Goal: Task Accomplishment & Management: Manage account settings

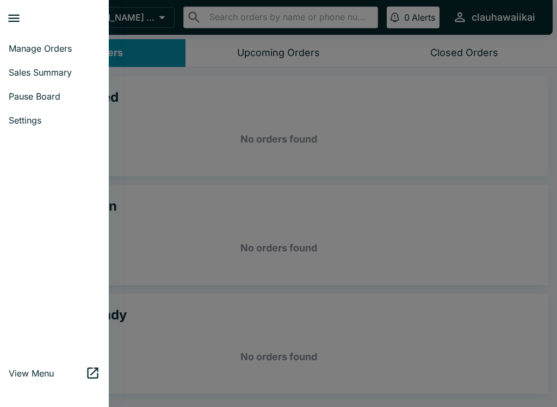
click at [55, 100] on span "Pause Board" at bounding box center [54, 96] width 91 height 11
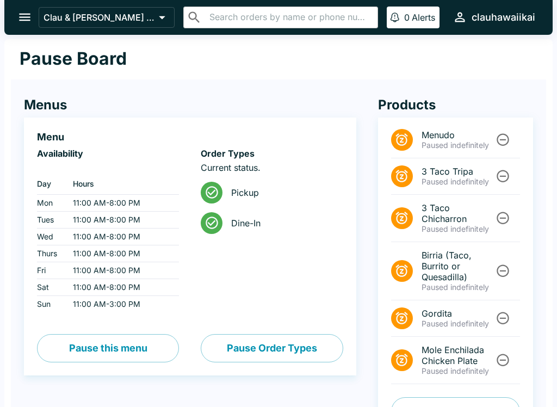
scroll to position [34, 0]
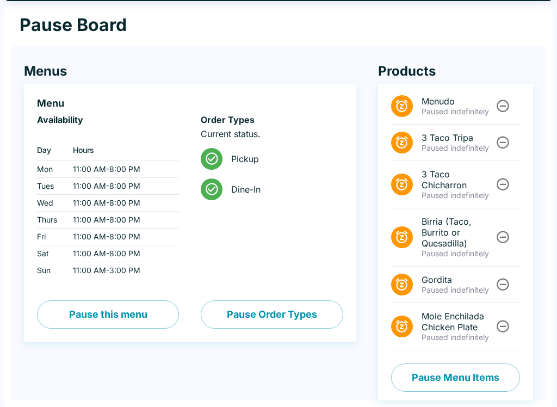
click at [499, 232] on icon "Unpause" at bounding box center [502, 237] width 13 height 13
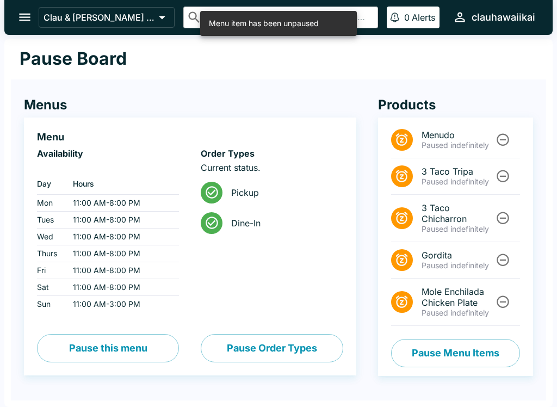
scroll to position [0, 0]
click at [458, 357] on button "Pause Menu Items" at bounding box center [455, 353] width 129 height 28
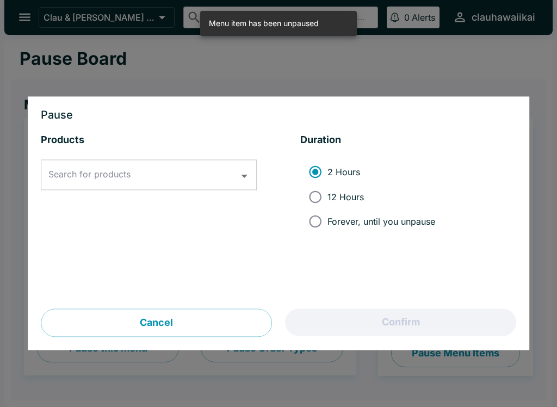
click at [220, 319] on button "Cancel" at bounding box center [156, 323] width 231 height 28
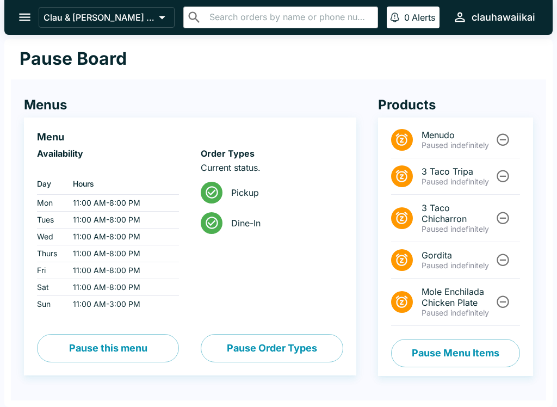
click at [272, 22] on input "text" at bounding box center [289, 17] width 167 height 15
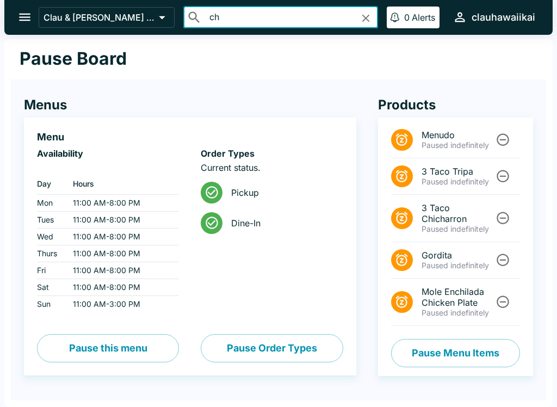
type input "c"
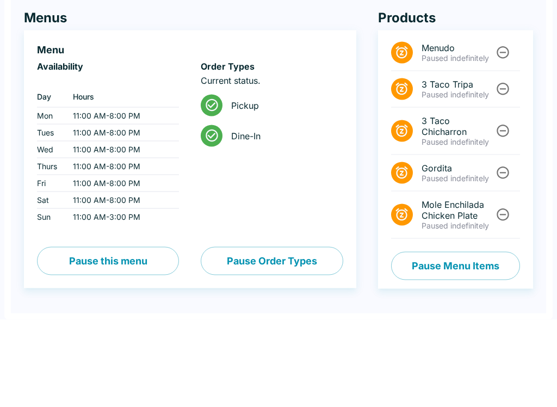
click at [341, 208] on li "Dine-In" at bounding box center [272, 223] width 142 height 30
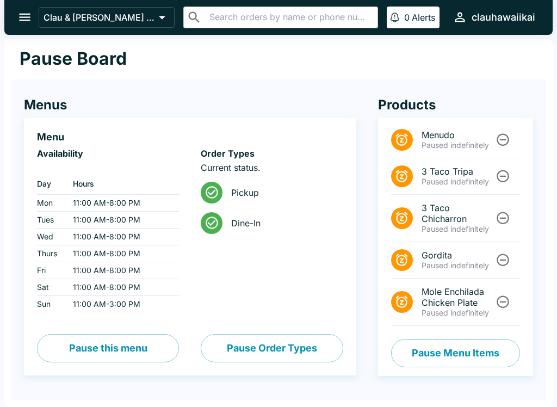
click at [459, 355] on button "Pause Menu Items" at bounding box center [455, 353] width 129 height 28
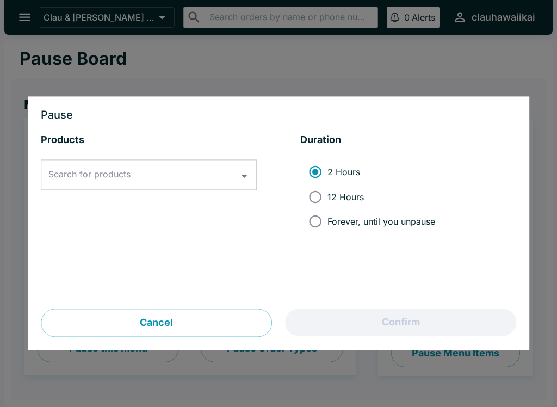
click at [181, 176] on input "Search for products" at bounding box center [141, 175] width 190 height 21
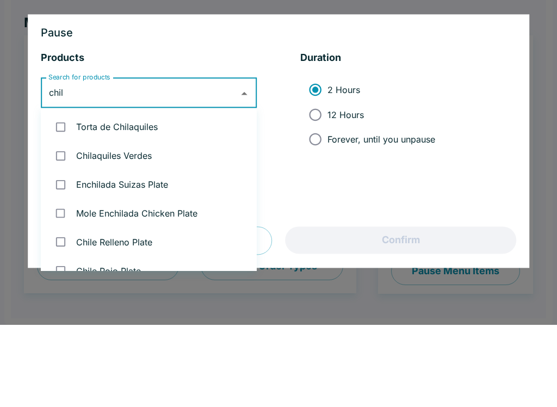
type input "[GEOGRAPHIC_DATA]"
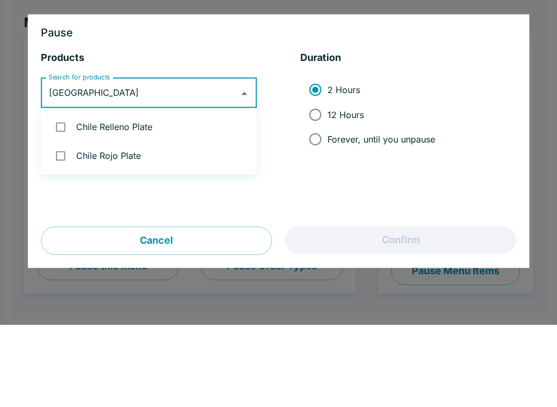
click at [141, 195] on li "Chile Relleno Plate" at bounding box center [149, 209] width 216 height 29
checkbox input "true"
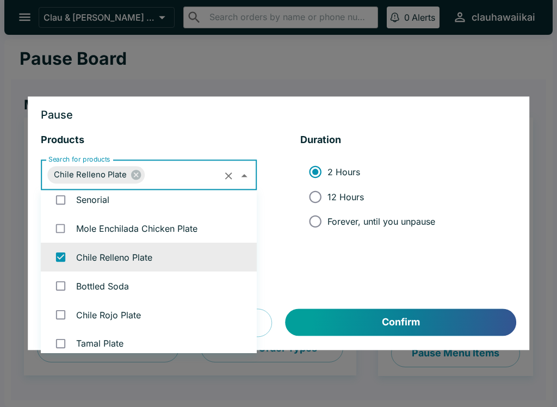
scroll to position [1155, 0]
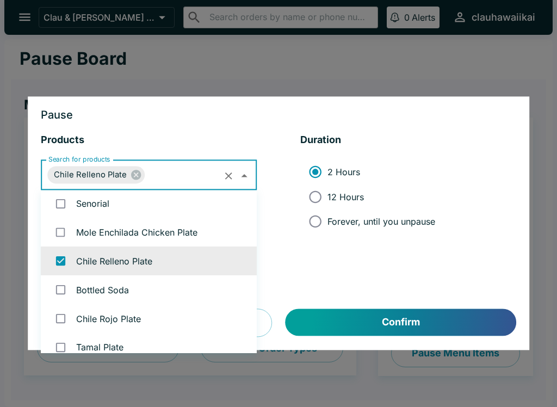
click at [401, 322] on button "Confirm" at bounding box center [400, 322] width 231 height 27
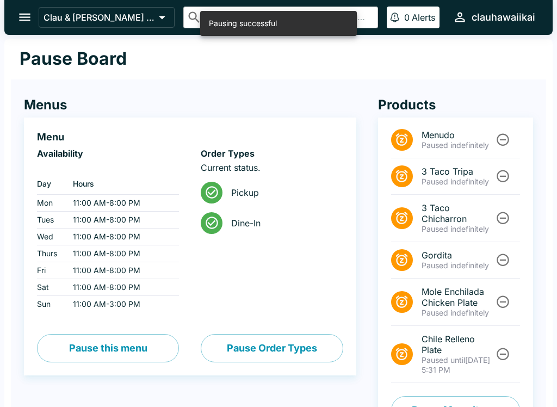
click at [20, 13] on icon "open drawer" at bounding box center [24, 17] width 15 height 15
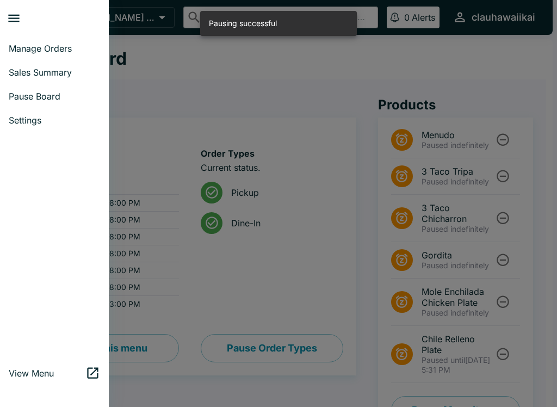
click at [63, 99] on span "Pause Board" at bounding box center [54, 96] width 91 height 11
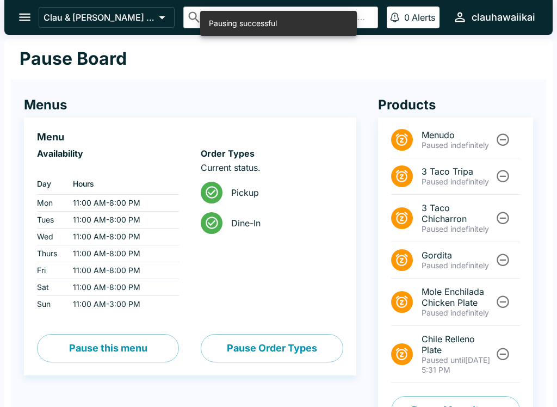
click at [16, 16] on button "open drawer" at bounding box center [25, 17] width 28 height 28
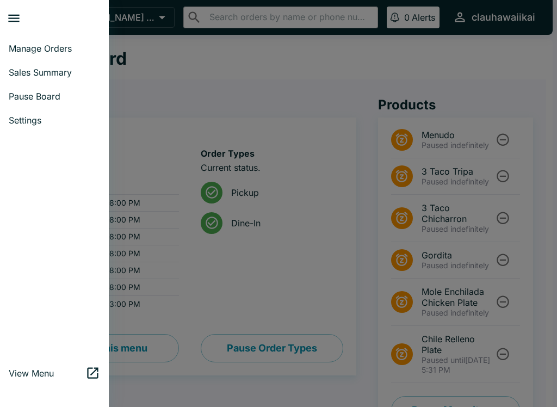
click at [76, 45] on span "Manage Orders" at bounding box center [54, 48] width 91 height 11
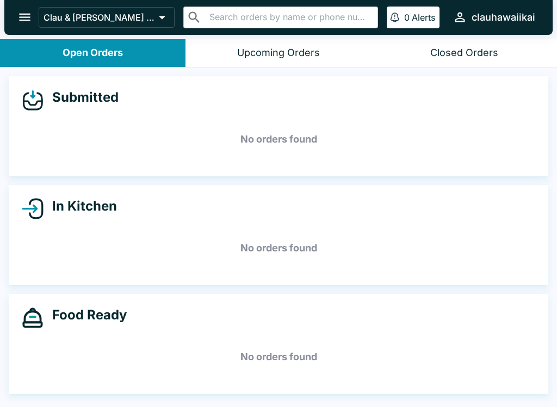
click at [28, 18] on icon "open drawer" at bounding box center [24, 18] width 11 height 8
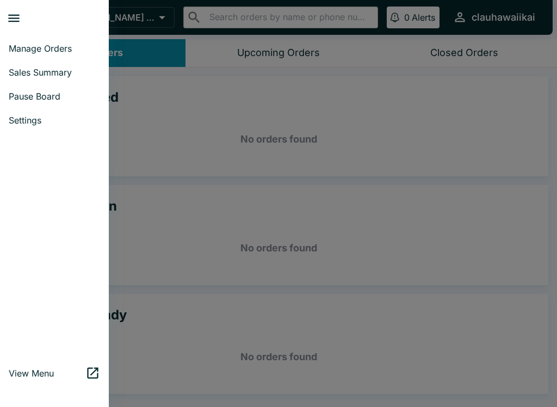
click at [91, 80] on link "Sales Summary" at bounding box center [54, 72] width 109 height 24
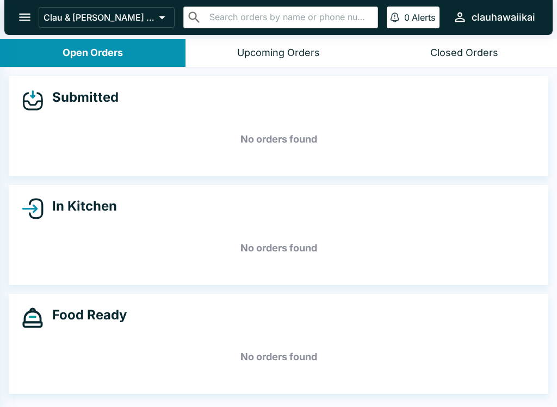
select select "03:00"
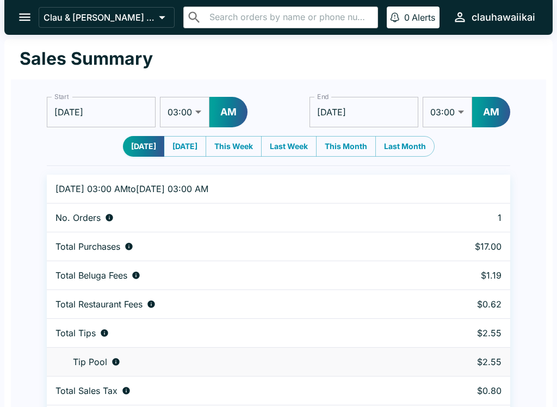
click at [120, 109] on input "[DATE]" at bounding box center [101, 112] width 109 height 30
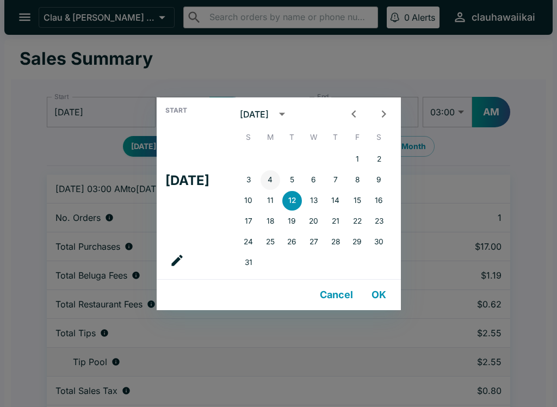
click at [276, 177] on button "4" at bounding box center [270, 180] width 20 height 20
click at [356, 115] on icon "Previous month" at bounding box center [353, 114] width 15 height 15
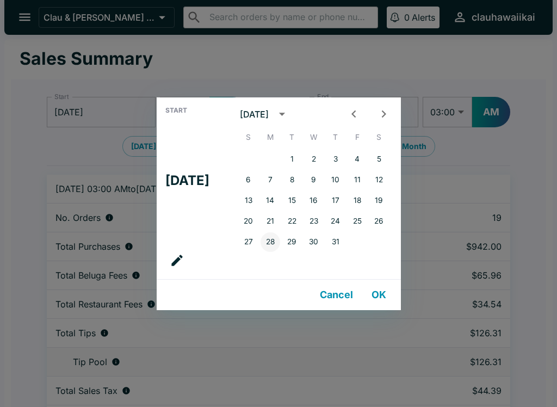
click at [275, 246] on button "28" at bounding box center [270, 242] width 20 height 20
click at [256, 241] on button "27" at bounding box center [249, 242] width 20 height 20
click at [280, 244] on button "28" at bounding box center [270, 242] width 20 height 20
click at [277, 211] on button "21" at bounding box center [270, 221] width 20 height 20
click at [278, 197] on button "14" at bounding box center [270, 201] width 20 height 20
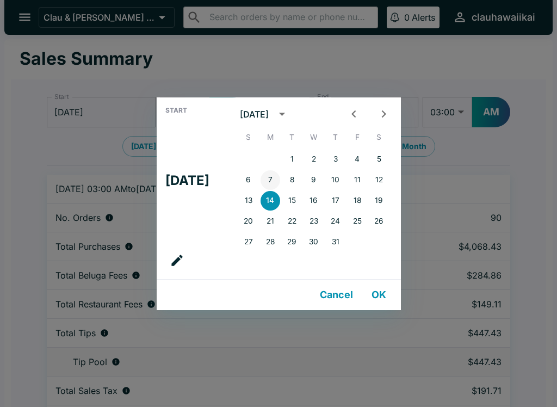
click at [276, 177] on button "7" at bounding box center [270, 180] width 20 height 20
click at [362, 105] on button "Previous month" at bounding box center [354, 114] width 20 height 20
click at [280, 240] on button "30" at bounding box center [270, 242] width 20 height 20
click at [273, 213] on button "23" at bounding box center [270, 221] width 20 height 20
click at [258, 188] on button "8" at bounding box center [249, 180] width 20 height 20
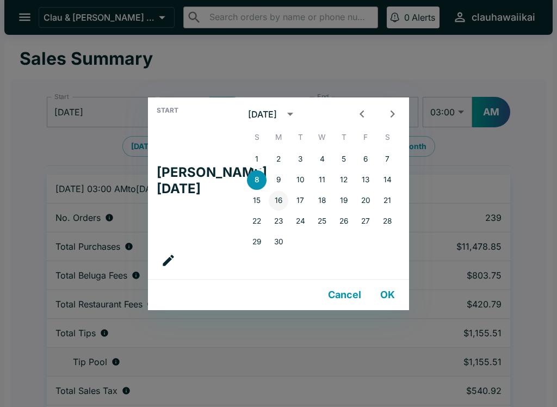
click at [276, 197] on button "16" at bounding box center [279, 201] width 20 height 20
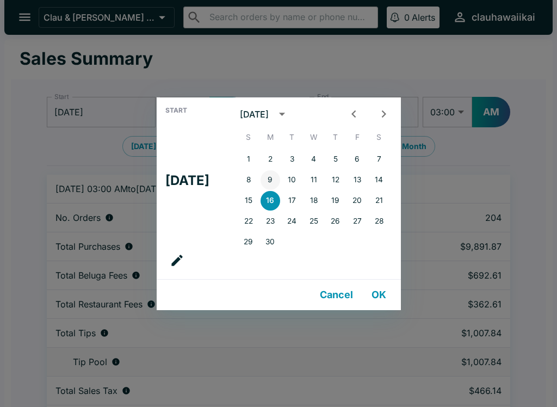
click at [269, 177] on button "9" at bounding box center [270, 180] width 20 height 20
click at [273, 154] on button "2" at bounding box center [270, 160] width 20 height 20
click at [361, 108] on icon "Previous month" at bounding box center [353, 114] width 15 height 15
click at [275, 245] on button "26" at bounding box center [270, 242] width 20 height 20
click at [276, 218] on button "19" at bounding box center [270, 221] width 20 height 20
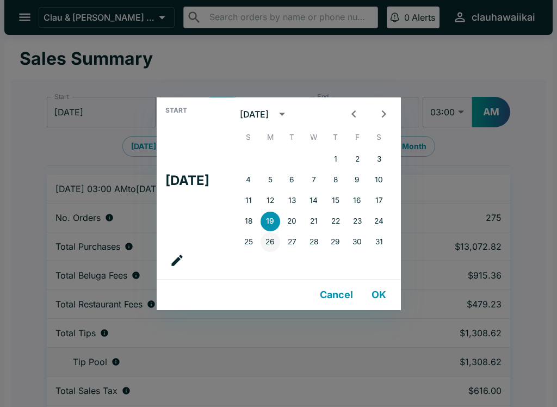
click at [279, 244] on button "26" at bounding box center [270, 242] width 20 height 20
click at [279, 214] on button "19" at bounding box center [270, 221] width 20 height 20
click at [273, 198] on button "12" at bounding box center [270, 201] width 20 height 20
click at [258, 177] on button "4" at bounding box center [249, 180] width 20 height 20
click at [343, 296] on button "Cancel" at bounding box center [336, 295] width 42 height 22
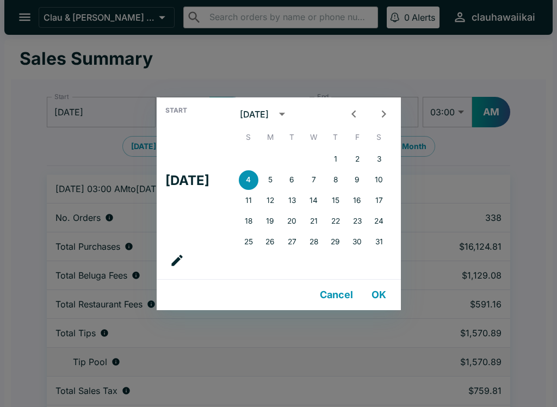
type input "[DATE]"
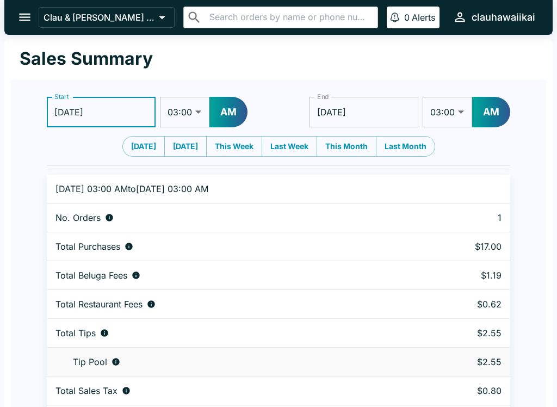
click at [28, 20] on icon "open drawer" at bounding box center [24, 18] width 11 height 8
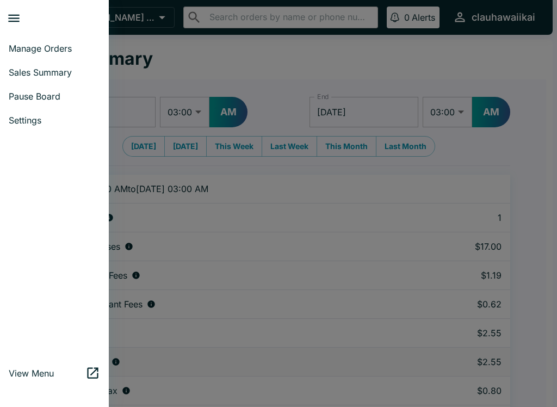
click at [83, 56] on link "Manage Orders" at bounding box center [54, 48] width 109 height 24
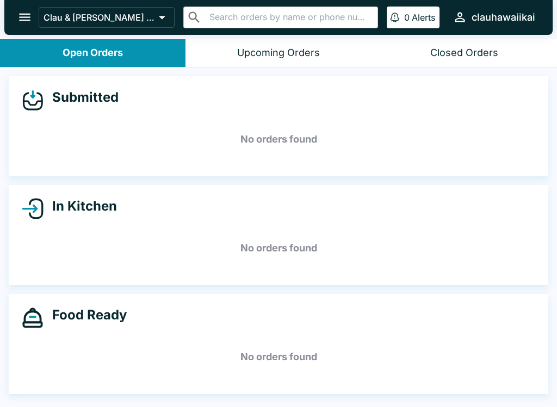
click at [154, 55] on button "Open Orders" at bounding box center [92, 53] width 185 height 28
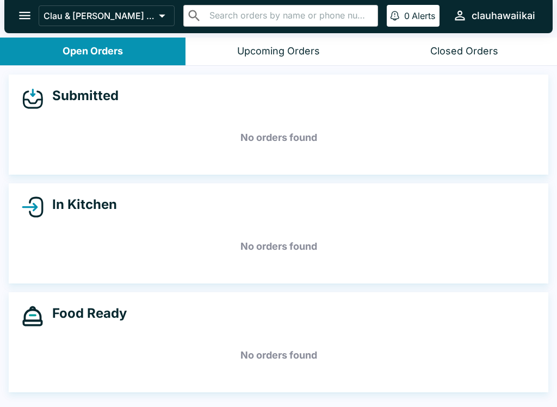
click at [254, 54] on div "Upcoming Orders" at bounding box center [278, 51] width 83 height 13
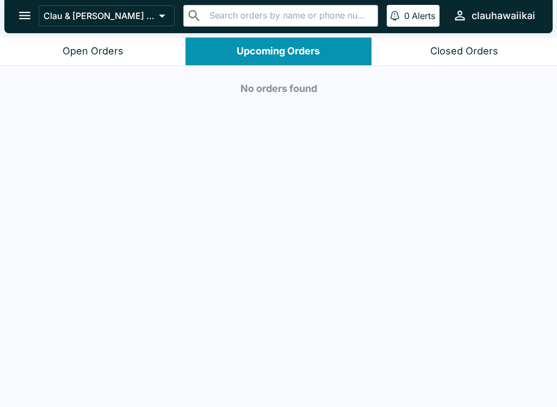
click at [145, 53] on button "Open Orders" at bounding box center [92, 52] width 185 height 28
